Goal: Information Seeking & Learning: Learn about a topic

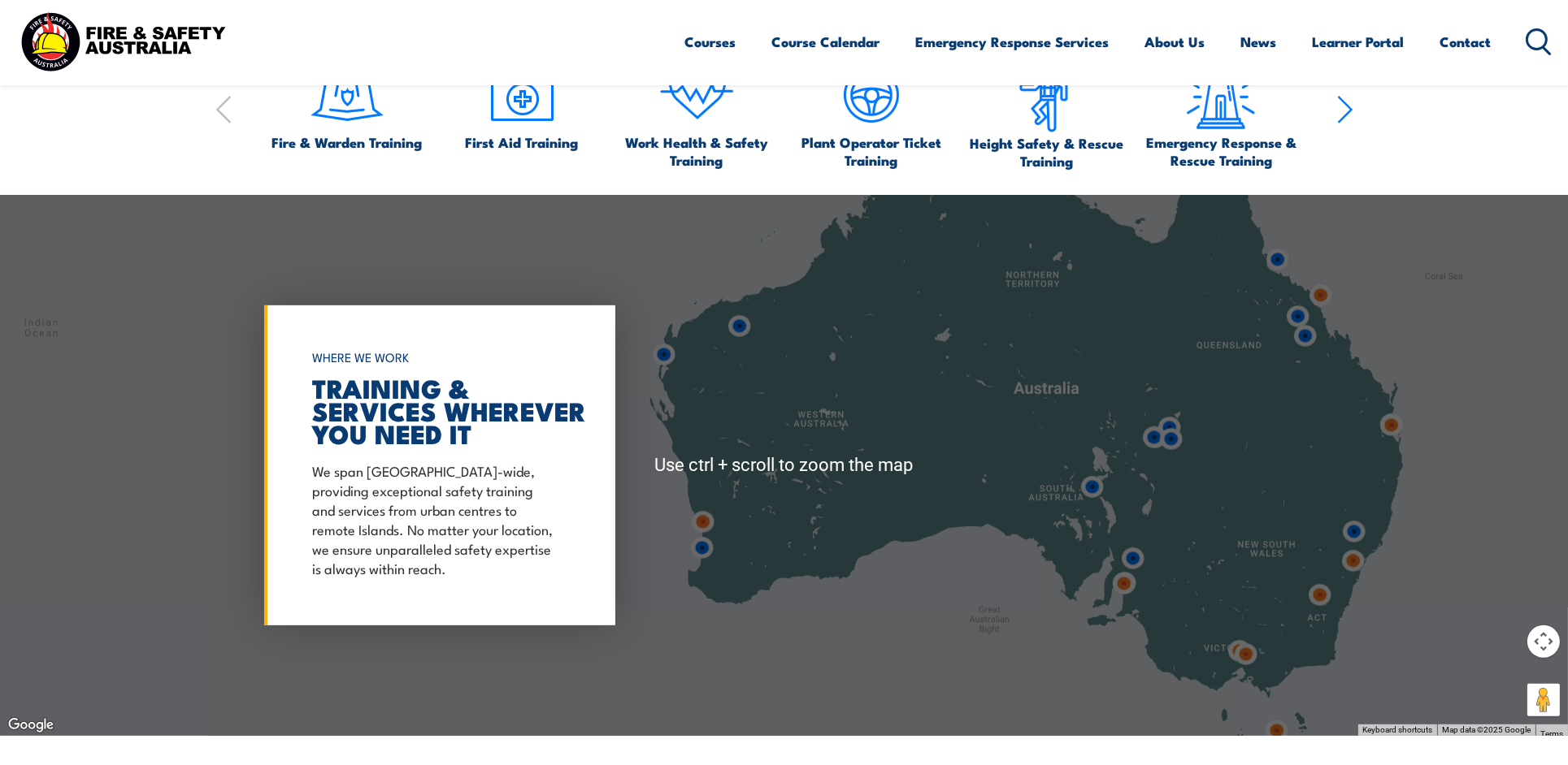
scroll to position [1299, 0]
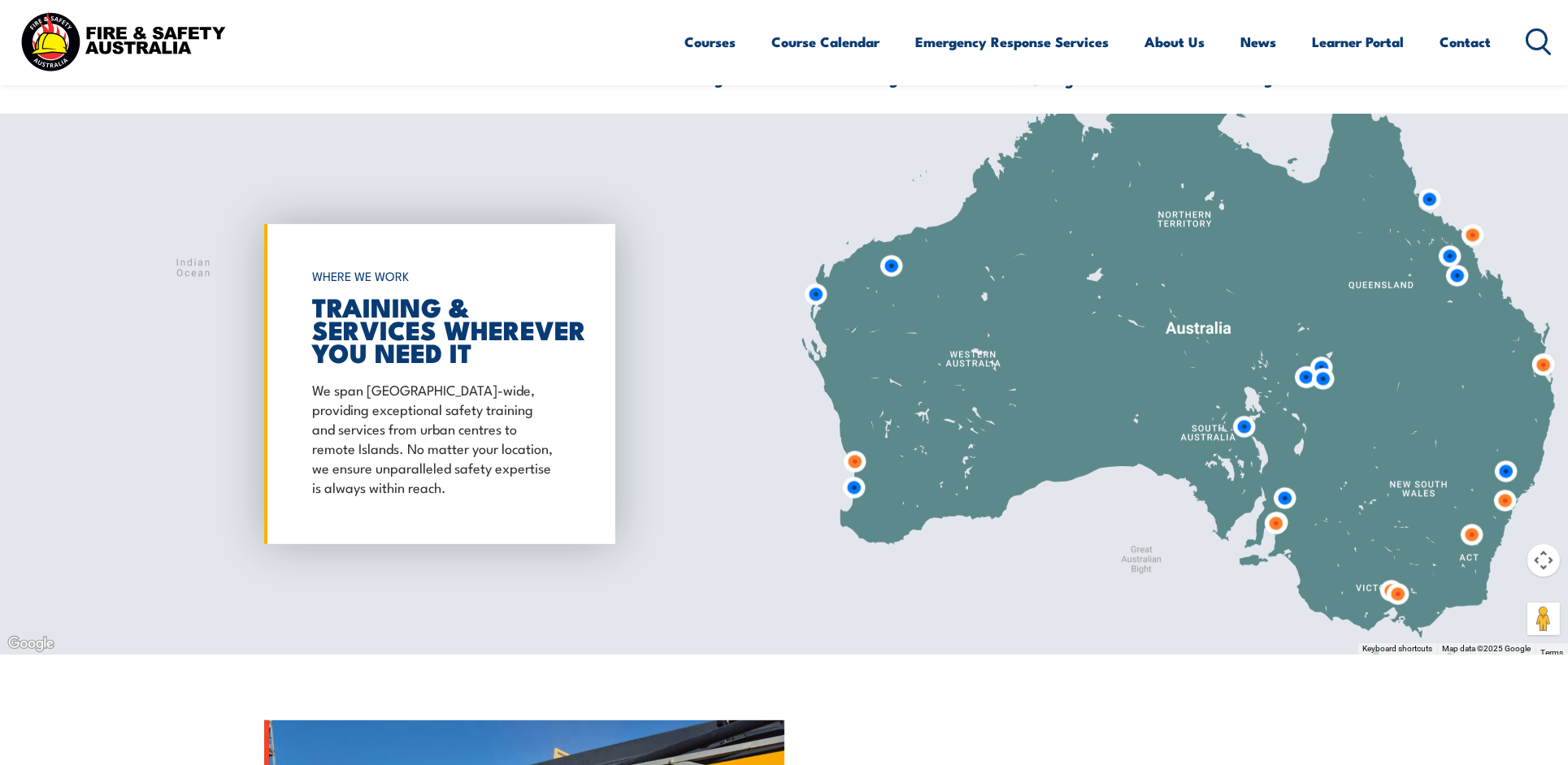
drag, startPoint x: 860, startPoint y: 525, endPoint x: 1015, endPoint y: 545, distance: 156.3
click at [1015, 545] on div at bounding box center [784, 384] width 1568 height 541
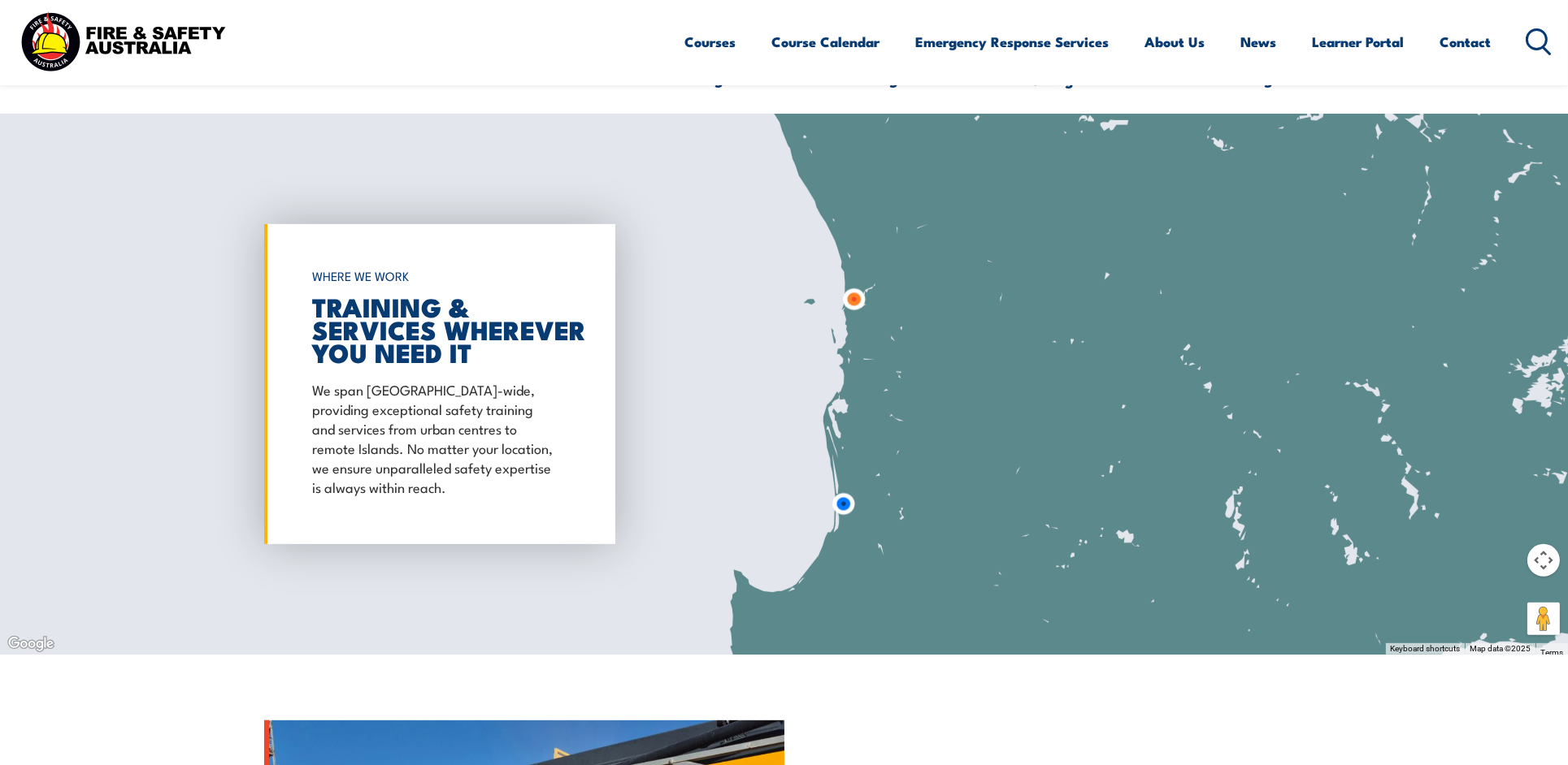
drag, startPoint x: 878, startPoint y: 521, endPoint x: 895, endPoint y: 368, distance: 153.9
click at [895, 368] on div at bounding box center [784, 384] width 1568 height 541
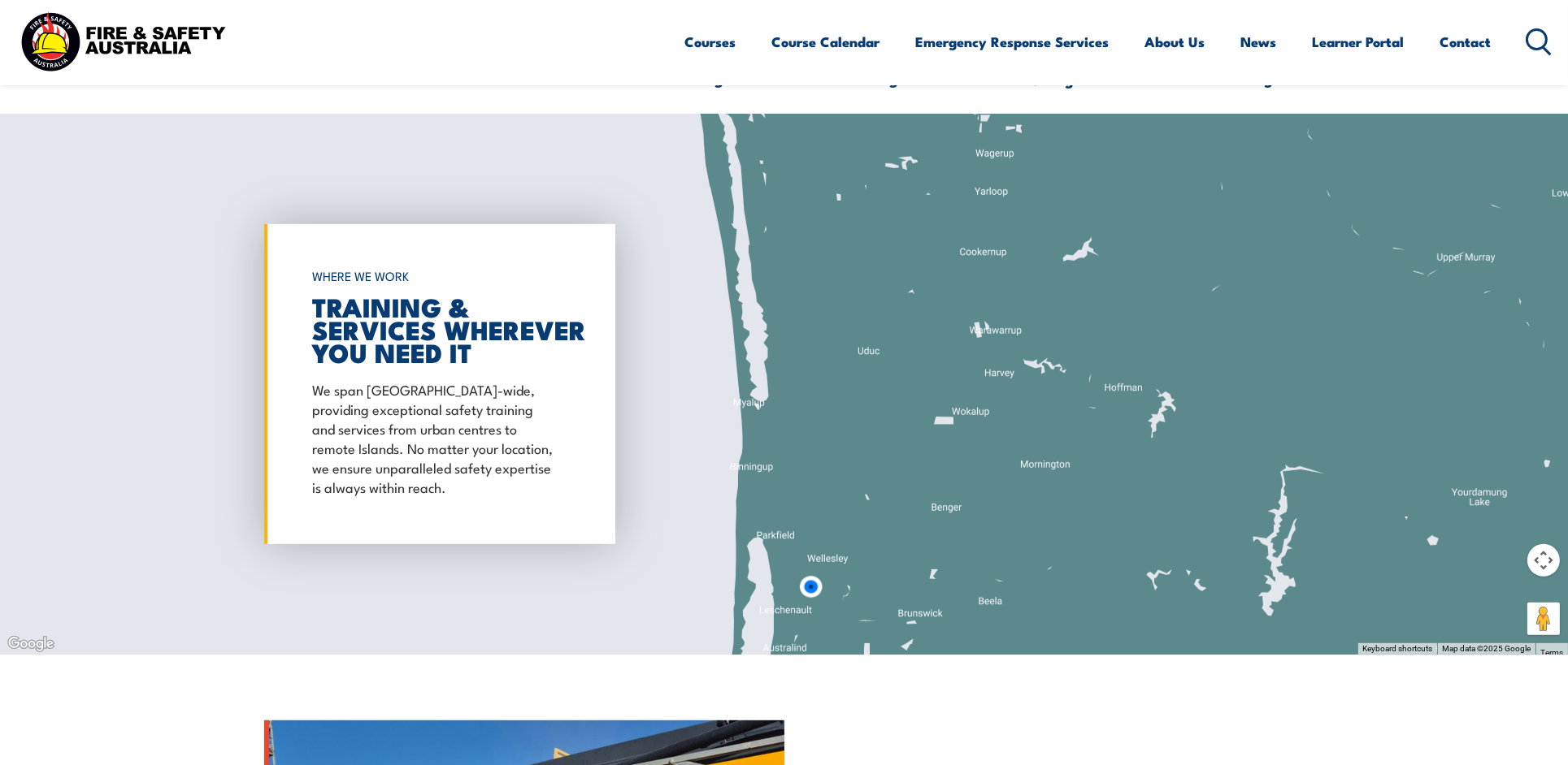
drag, startPoint x: 845, startPoint y: 424, endPoint x: 845, endPoint y: 543, distance: 119.0
click at [845, 543] on div at bounding box center [784, 384] width 1568 height 541
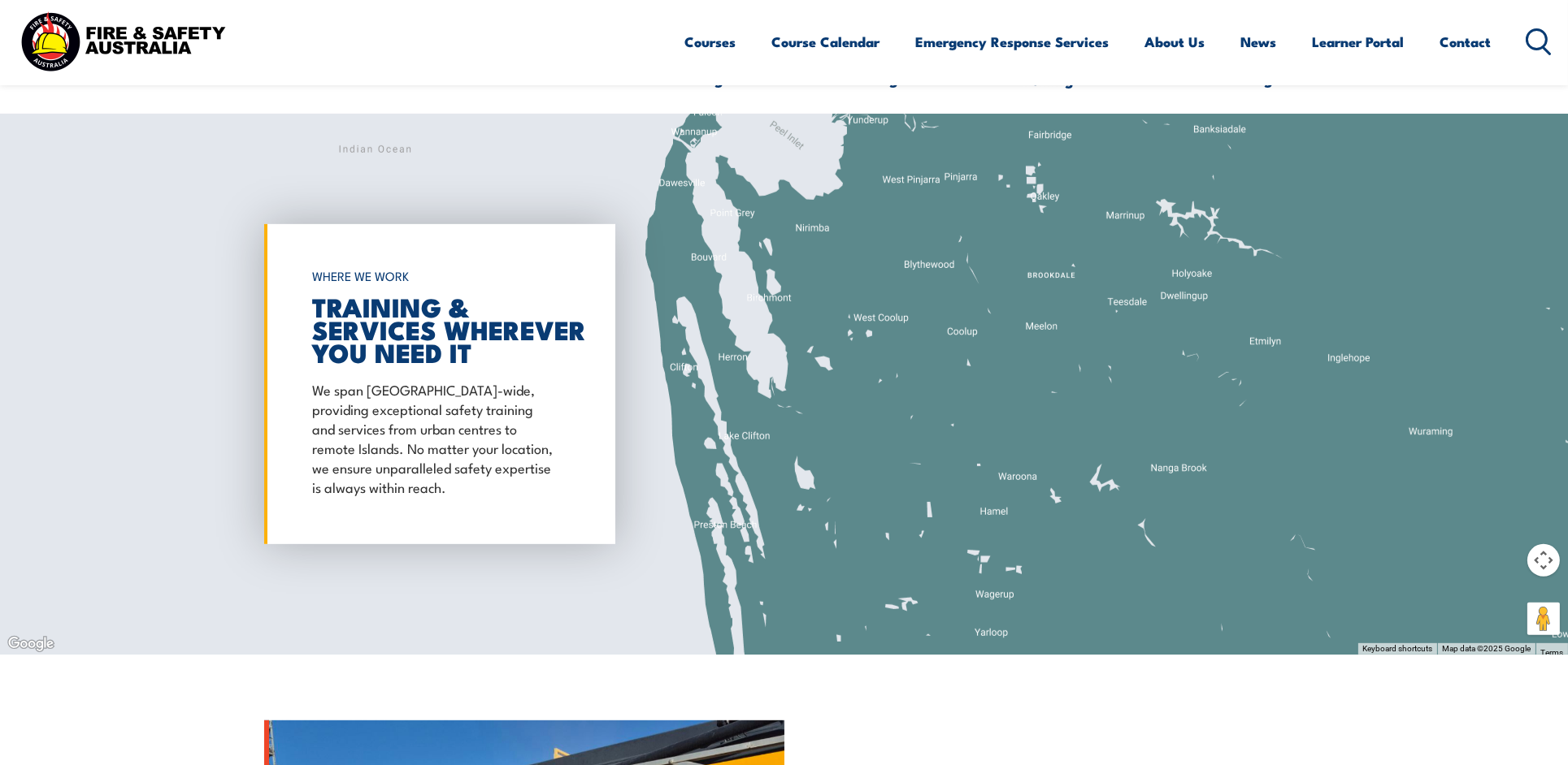
drag, startPoint x: 851, startPoint y: 355, endPoint x: 852, endPoint y: 507, distance: 152.0
click at [850, 502] on div at bounding box center [784, 384] width 1568 height 541
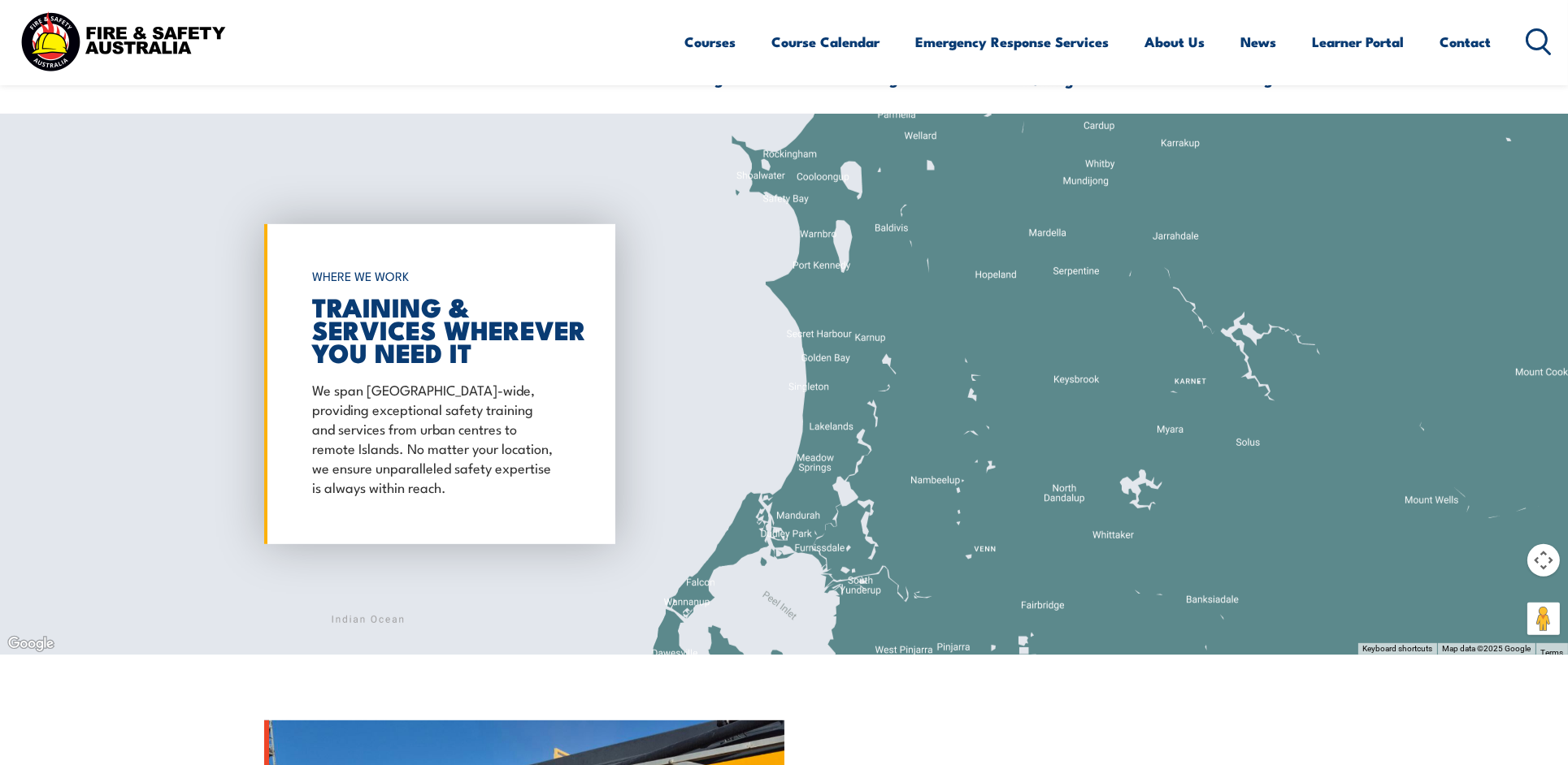
drag, startPoint x: 863, startPoint y: 359, endPoint x: 845, endPoint y: 539, distance: 180.9
click at [846, 513] on div at bounding box center [784, 384] width 1568 height 541
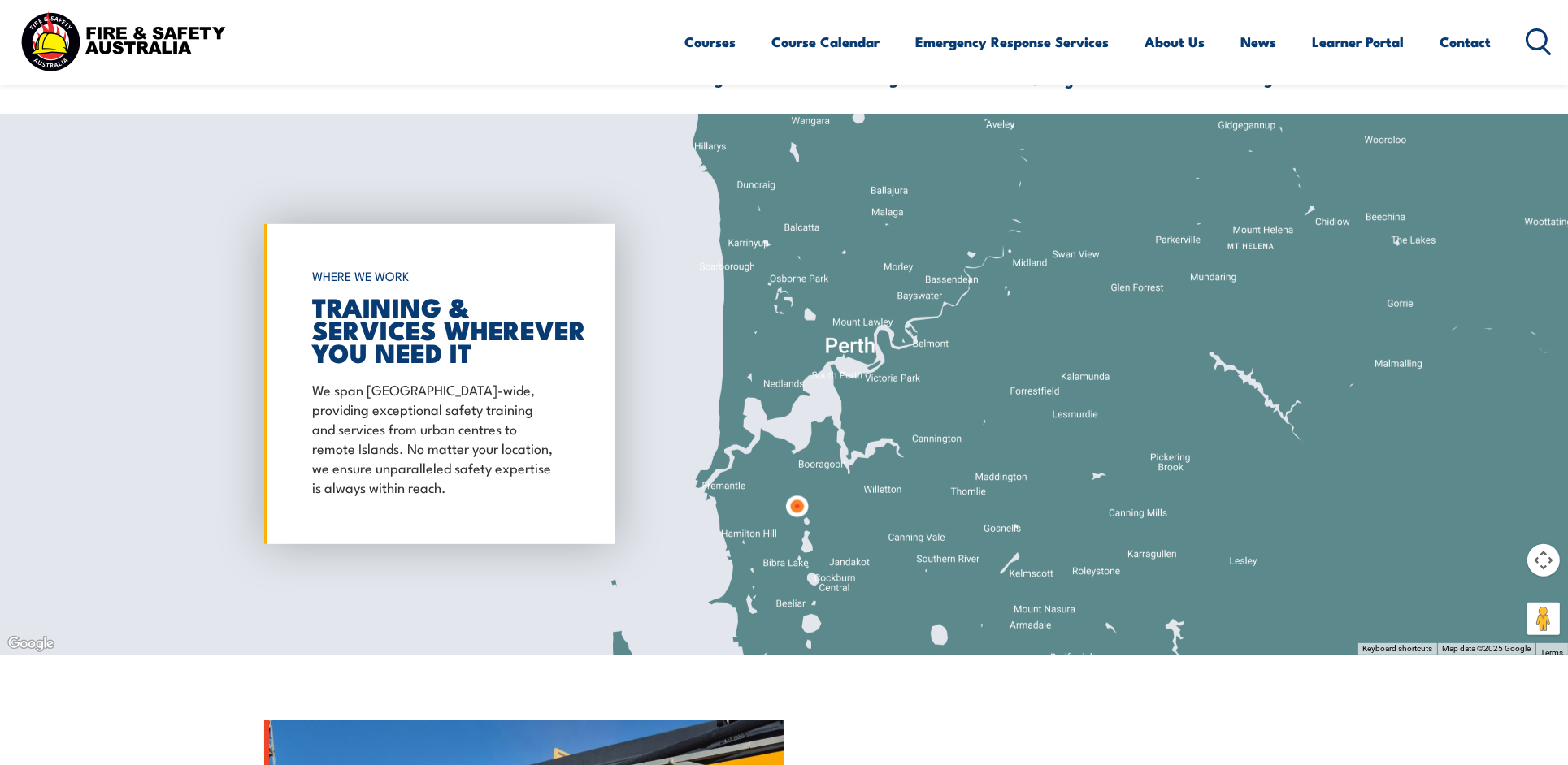
drag, startPoint x: 856, startPoint y: 509, endPoint x: 862, endPoint y: 412, distance: 97.2
click at [862, 412] on div at bounding box center [784, 384] width 1568 height 541
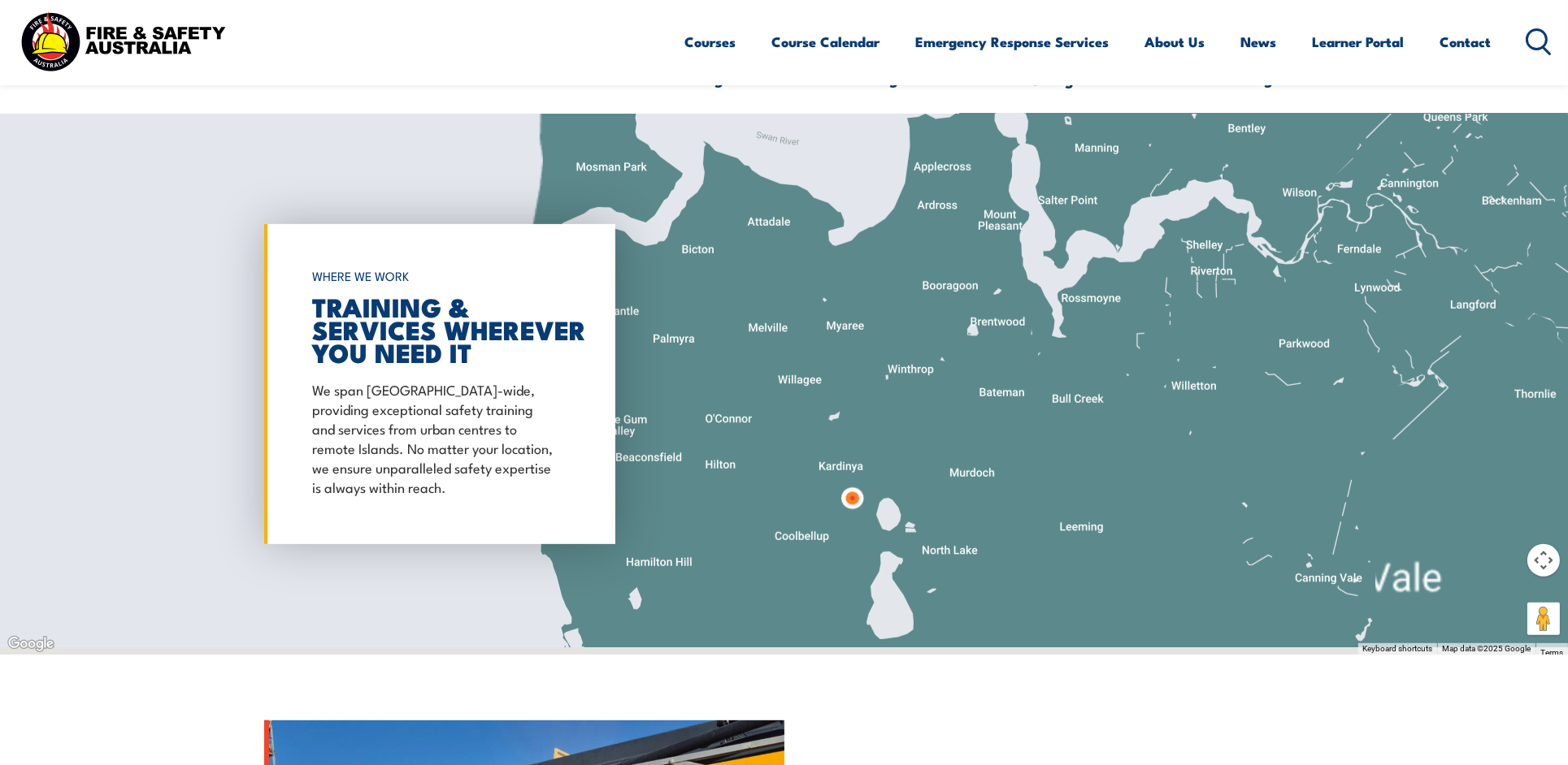
drag, startPoint x: 820, startPoint y: 531, endPoint x: 894, endPoint y: 401, distance: 149.6
click at [894, 401] on div at bounding box center [784, 384] width 1568 height 541
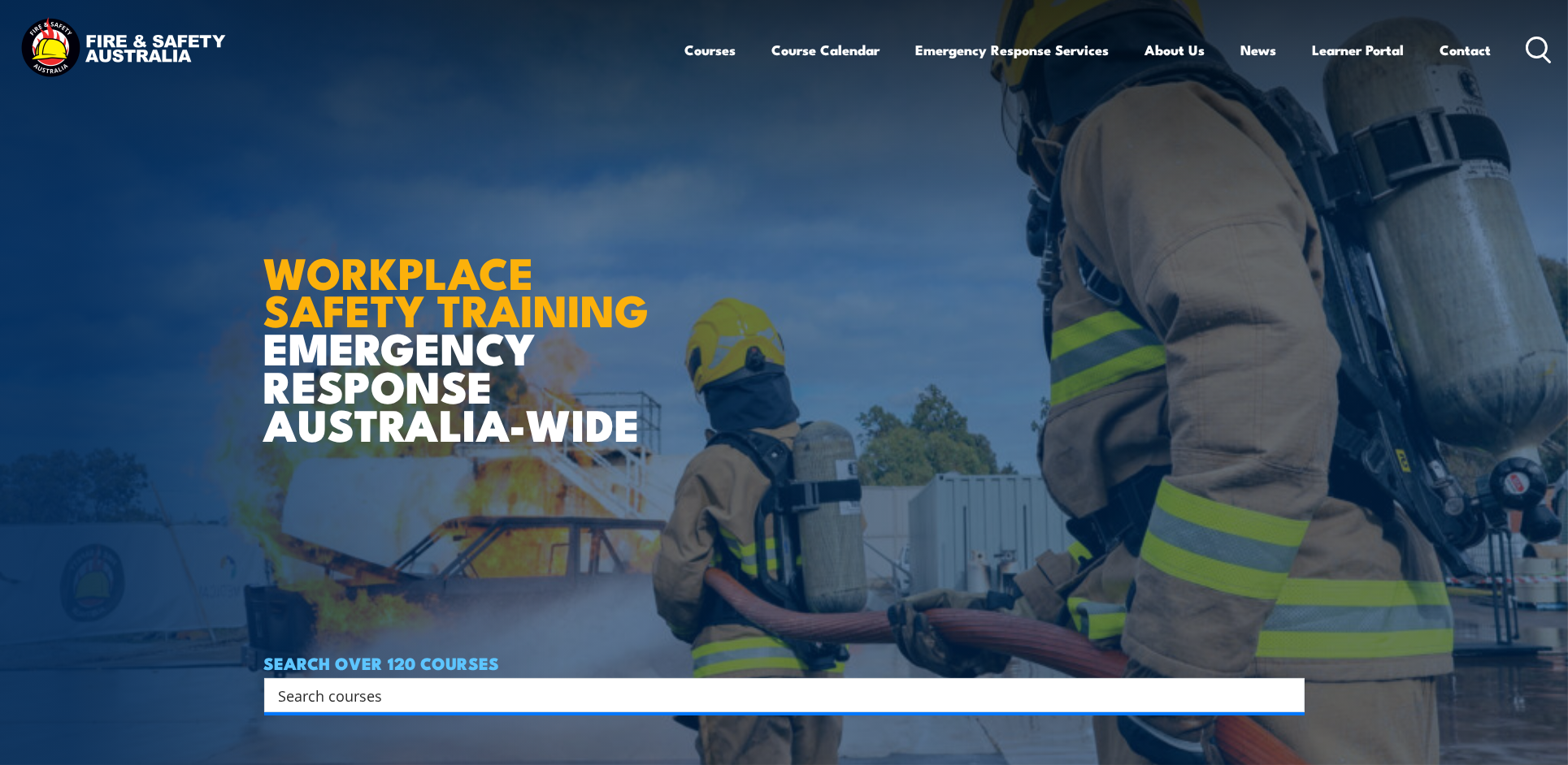
scroll to position [162, 0]
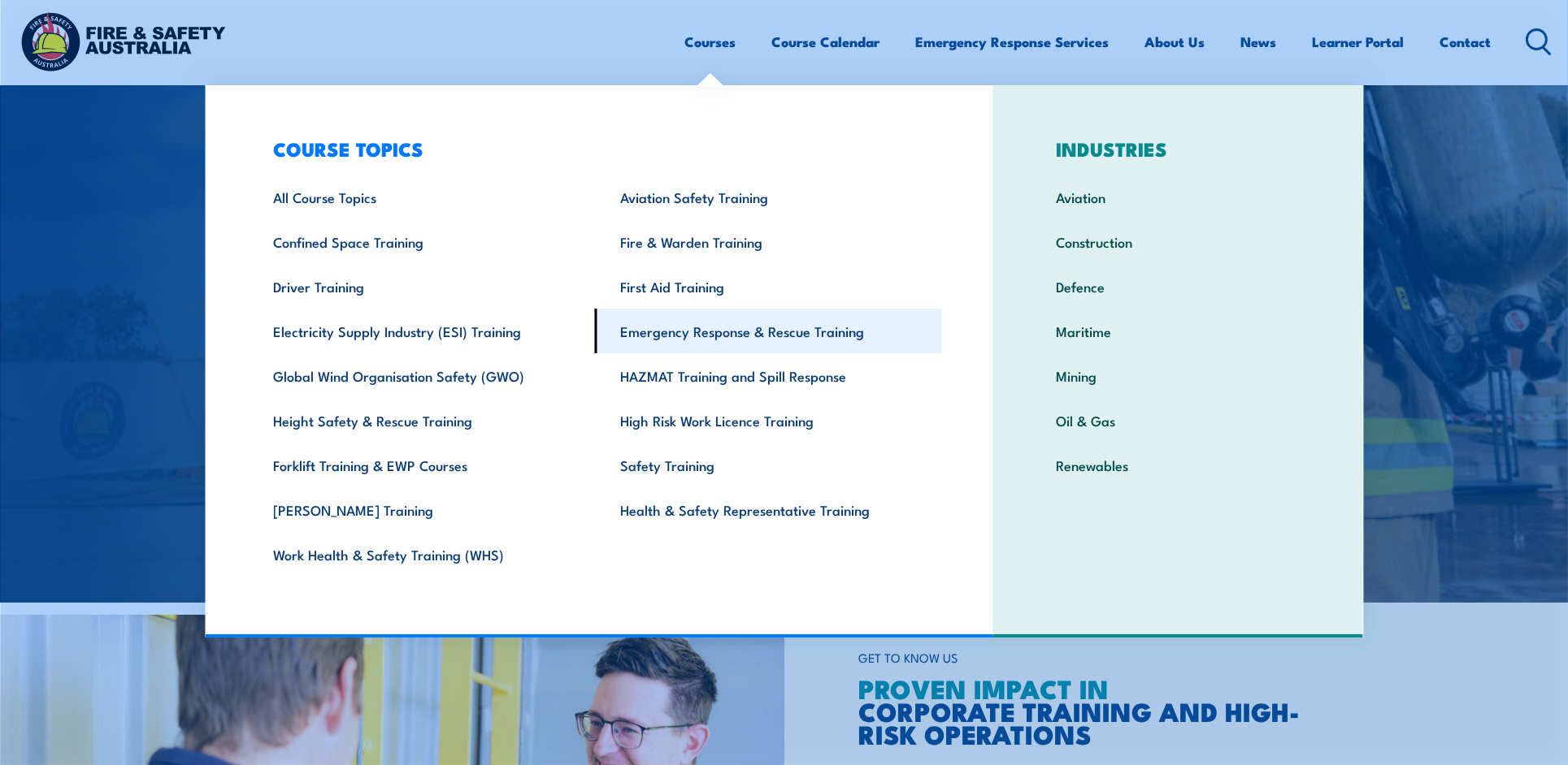
click at [681, 320] on link "Emergency Response & Rescue Training" at bounding box center [768, 331] width 347 height 45
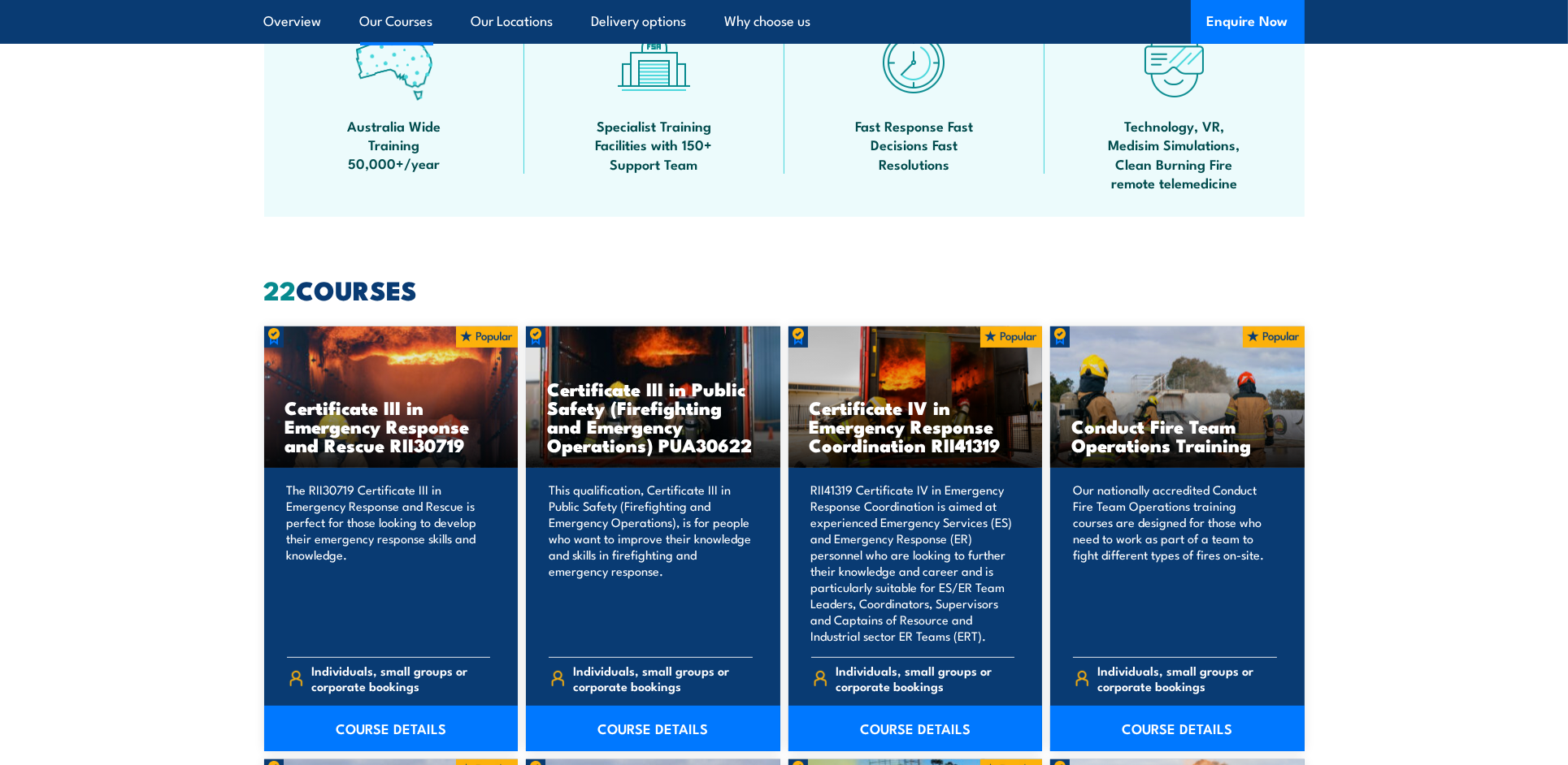
scroll to position [1137, 0]
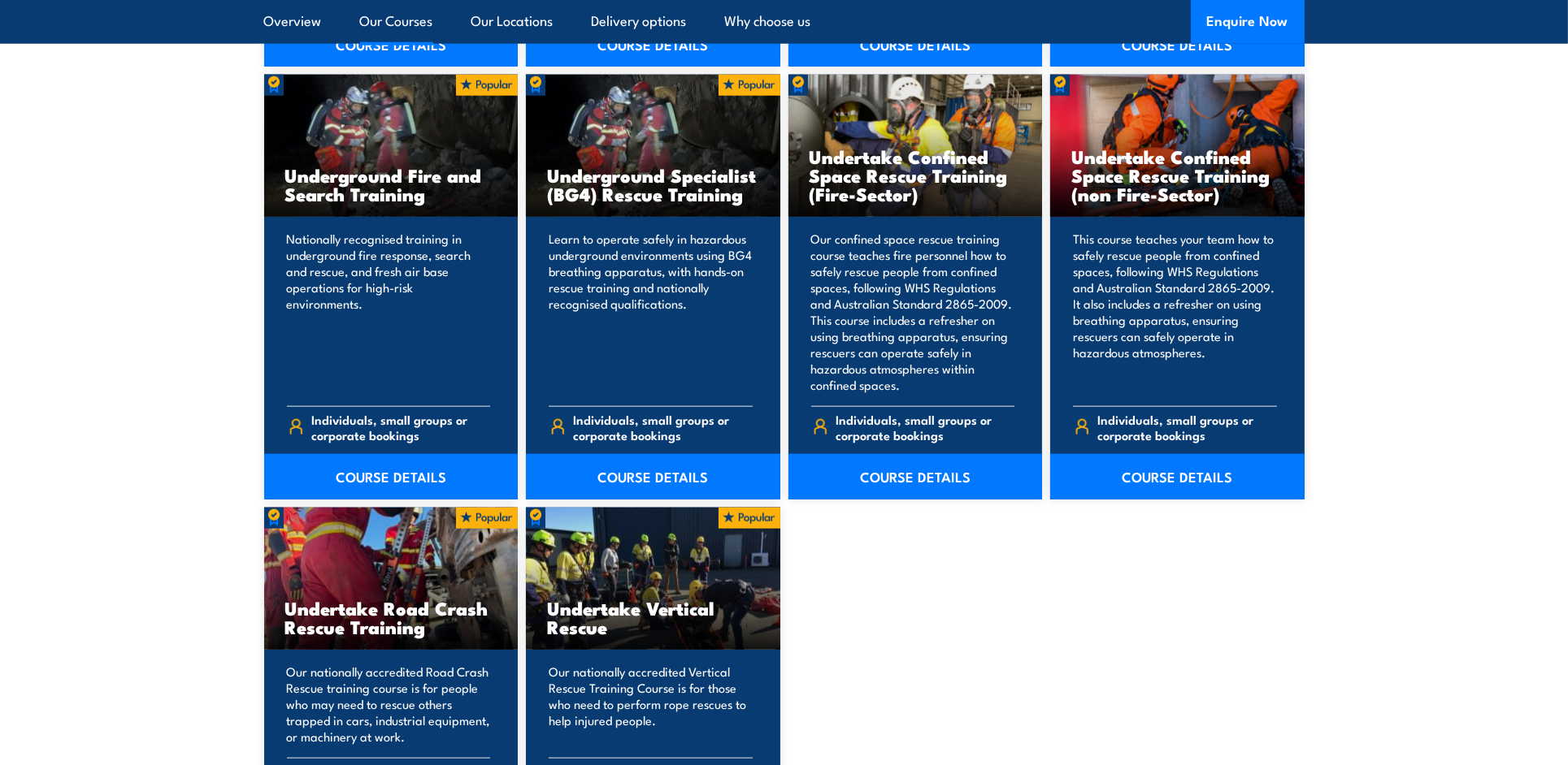
scroll to position [3005, 0]
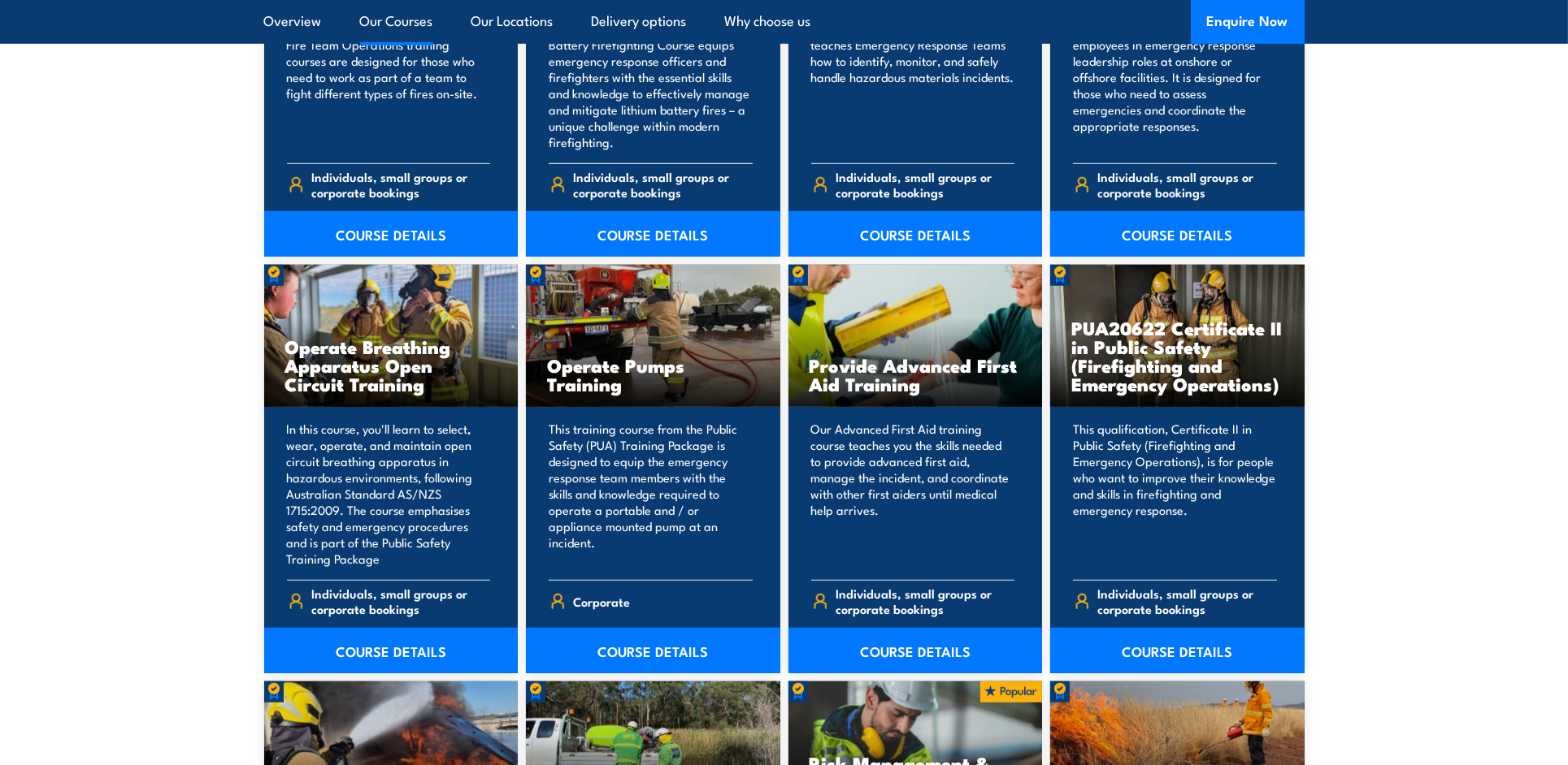
scroll to position [1705, 0]
